Goal: Task Accomplishment & Management: Manage account settings

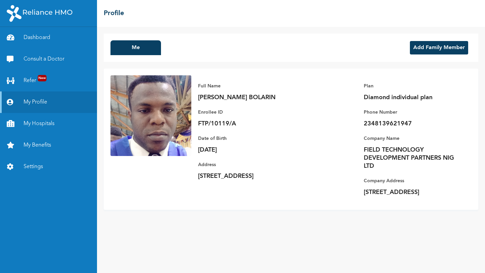
click at [429, 44] on button "Add Family Member" at bounding box center [438, 47] width 58 height 13
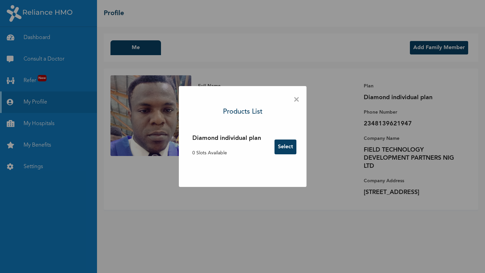
click at [296, 101] on span "×" at bounding box center [296, 100] width 6 height 14
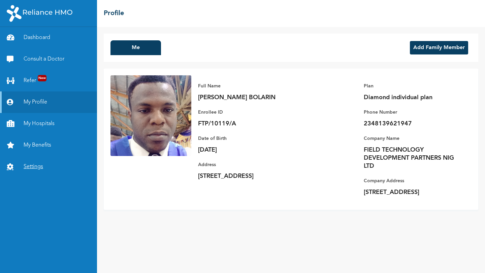
click at [33, 170] on link "Settings" at bounding box center [48, 167] width 97 height 22
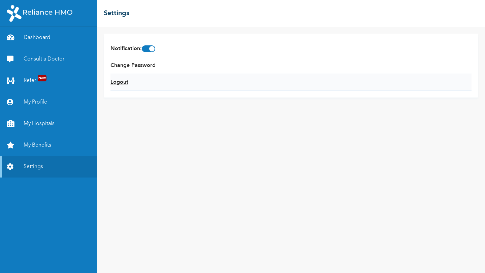
click at [123, 82] on link "Logout" at bounding box center [119, 82] width 18 height 8
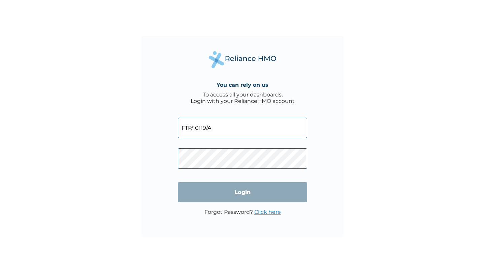
click at [212, 132] on input "FTP/10119/A" at bounding box center [242, 128] width 129 height 21
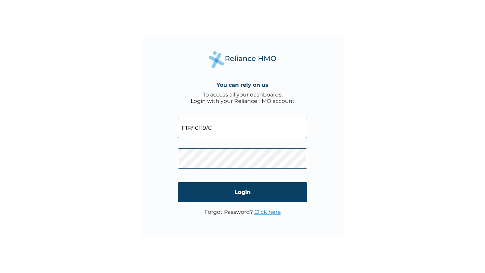
type input "FTP/10119/C"
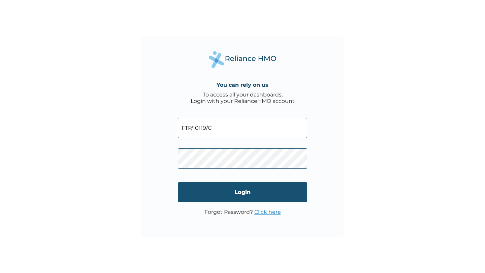
click at [198, 190] on input "Login" at bounding box center [242, 192] width 129 height 20
